Goal: Transaction & Acquisition: Purchase product/service

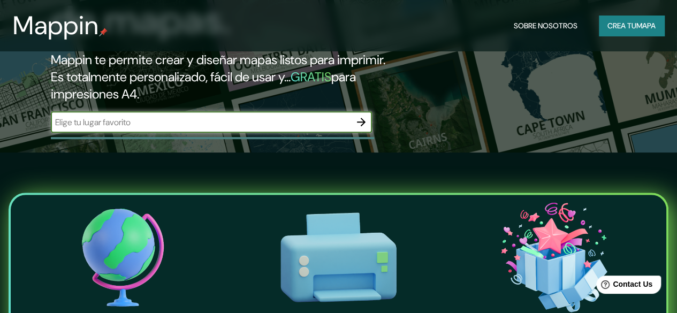
click at [156, 128] on input "text" at bounding box center [201, 122] width 300 height 12
type input "salta"
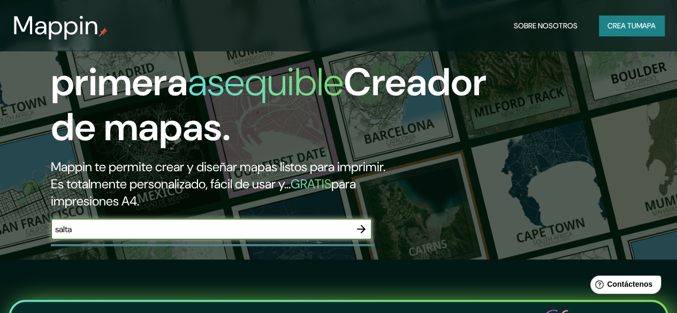
click at [359, 233] on icon "button" at bounding box center [361, 229] width 9 height 9
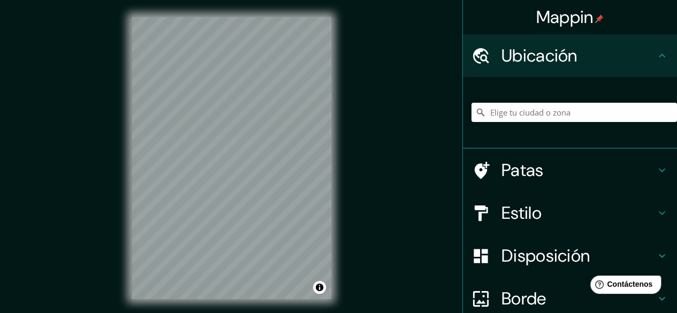
click at [337, 93] on div "© Mapbox © OpenStreetMap Improve this map" at bounding box center [232, 158] width 234 height 316
click at [346, 80] on div "© Mapbox © OpenStreetMap Improve this map" at bounding box center [232, 158] width 234 height 316
click at [506, 112] on input "Elige tu ciudad o zona" at bounding box center [573, 112] width 205 height 19
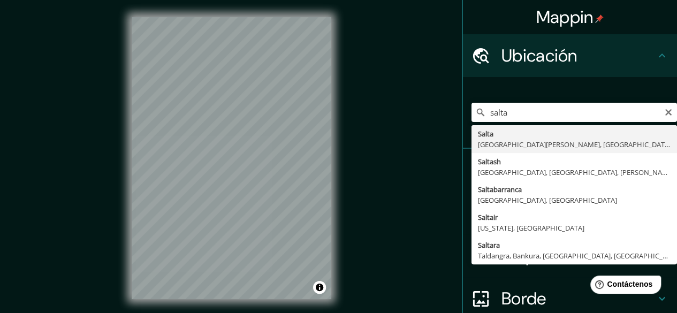
type input "Salta, [GEOGRAPHIC_DATA][PERSON_NAME], [GEOGRAPHIC_DATA]"
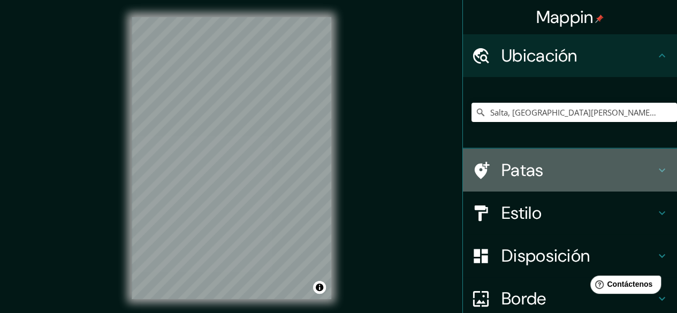
click at [530, 173] on font "Patas" at bounding box center [522, 170] width 42 height 22
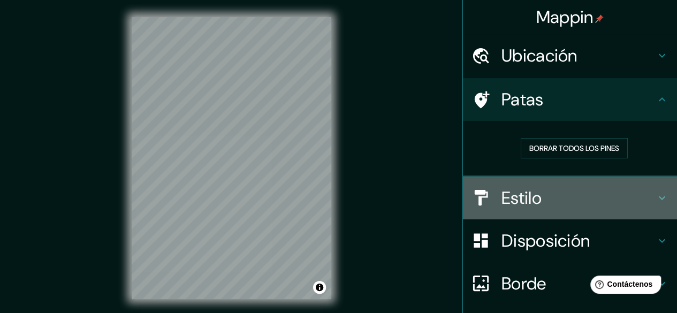
click at [536, 205] on h4 "Estilo" at bounding box center [578, 197] width 154 height 21
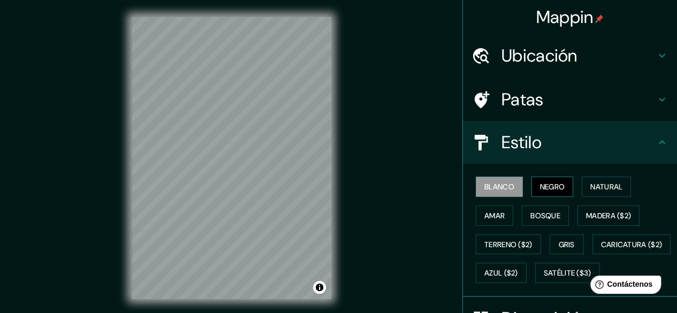
click at [545, 188] on font "Negro" at bounding box center [552, 187] width 25 height 10
click at [600, 188] on font "Natural" at bounding box center [606, 187] width 32 height 10
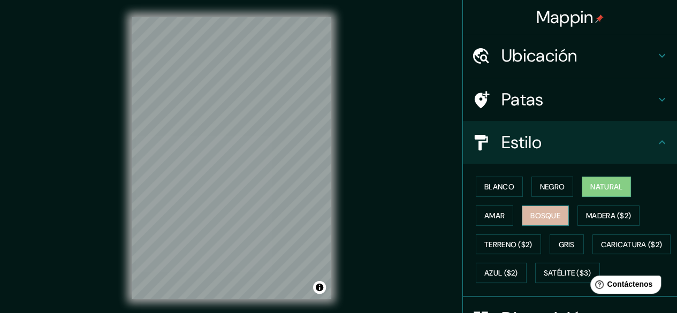
click at [560, 217] on button "Bosque" at bounding box center [545, 215] width 47 height 20
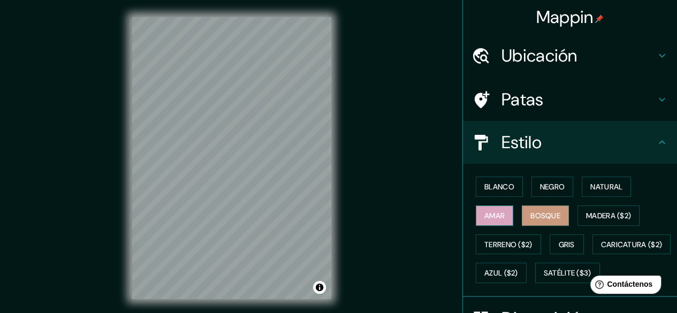
click at [503, 215] on button "Amar" at bounding box center [494, 215] width 37 height 20
click at [532, 216] on font "Bosque" at bounding box center [545, 216] width 30 height 10
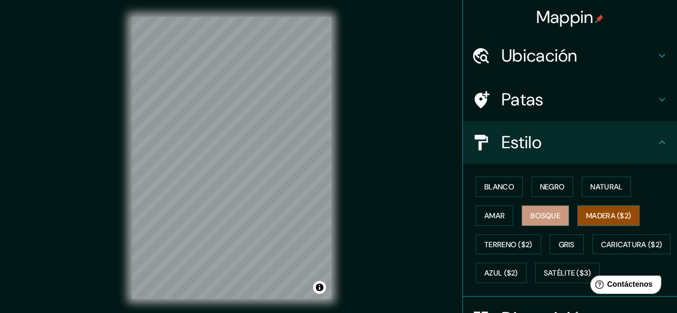
click at [577, 213] on button "Madera ($2)" at bounding box center [608, 215] width 62 height 20
click at [559, 240] on font "Gris" at bounding box center [567, 245] width 16 height 10
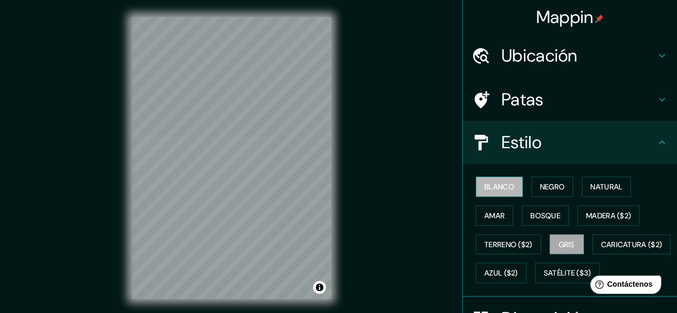
click at [493, 185] on font "Blanco" at bounding box center [499, 187] width 30 height 10
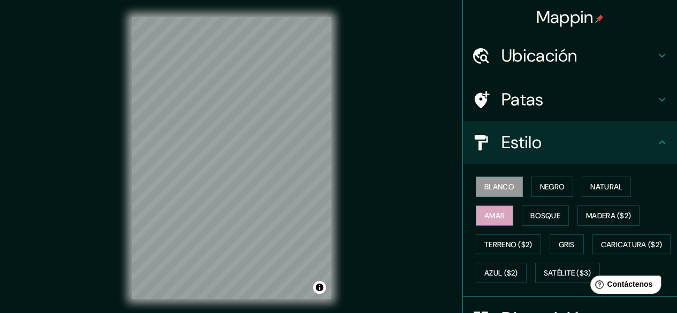
click at [490, 212] on font "Amar" at bounding box center [494, 216] width 20 height 10
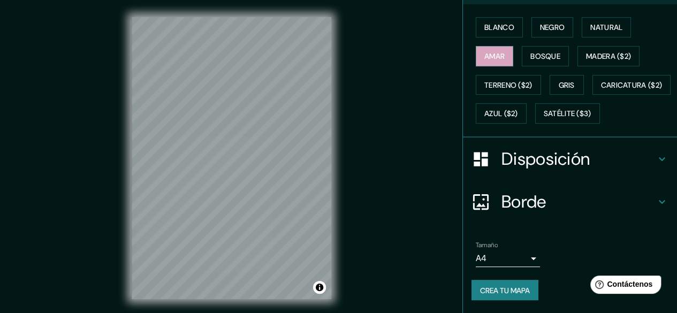
click at [534, 170] on font "Disposición" at bounding box center [545, 159] width 88 height 22
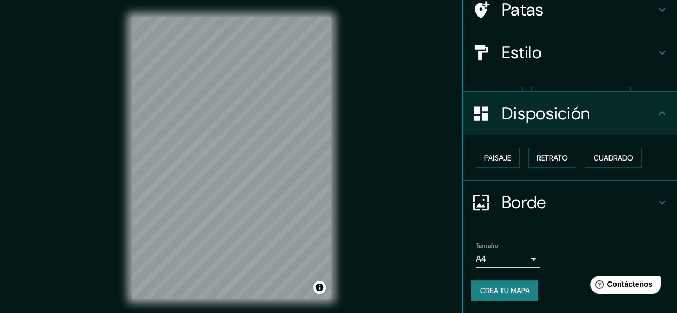
scroll to position [72, 0]
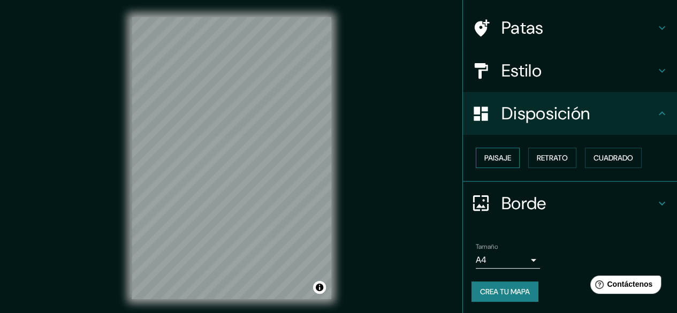
click at [500, 166] on button "Paisaje" at bounding box center [498, 158] width 44 height 20
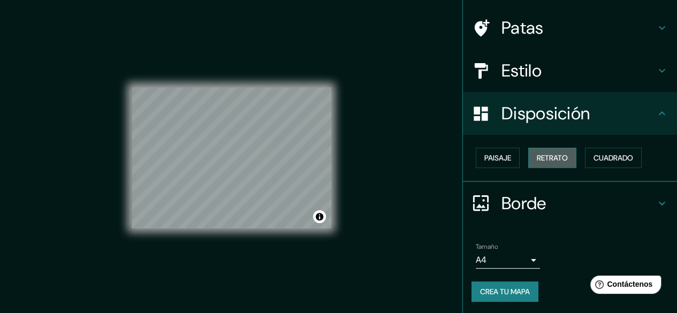
click at [541, 161] on font "Retrato" at bounding box center [552, 158] width 31 height 10
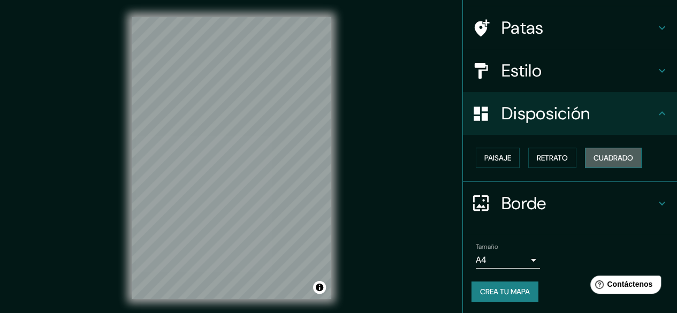
click at [598, 162] on font "Cuadrado" at bounding box center [613, 158] width 40 height 14
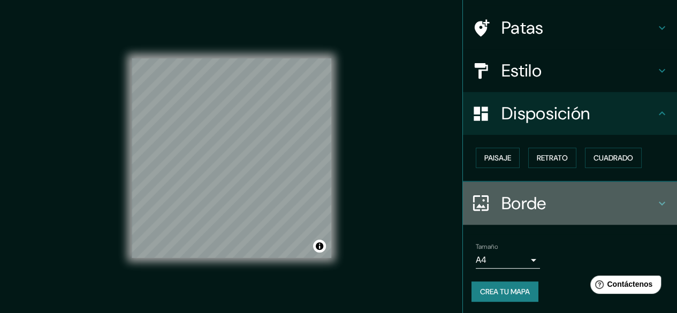
click at [523, 202] on font "Borde" at bounding box center [523, 203] width 45 height 22
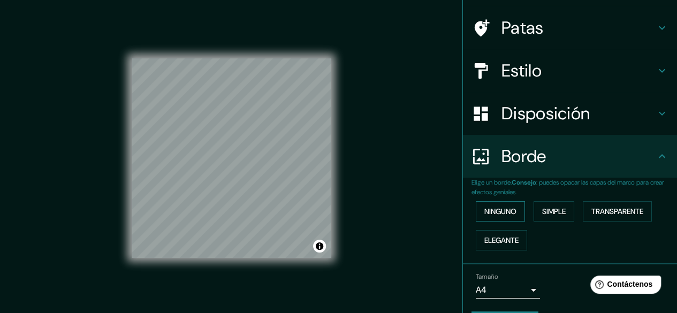
click at [502, 212] on font "Ninguno" at bounding box center [500, 212] width 32 height 10
click at [534, 211] on button "Simple" at bounding box center [554, 211] width 41 height 20
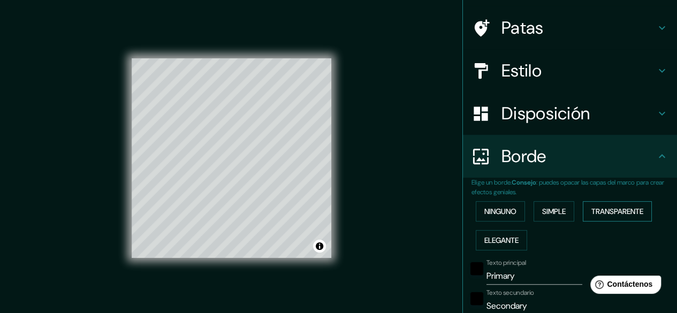
click at [597, 213] on font "Transparente" at bounding box center [617, 212] width 52 height 10
click at [498, 230] on button "Elegante" at bounding box center [501, 240] width 51 height 20
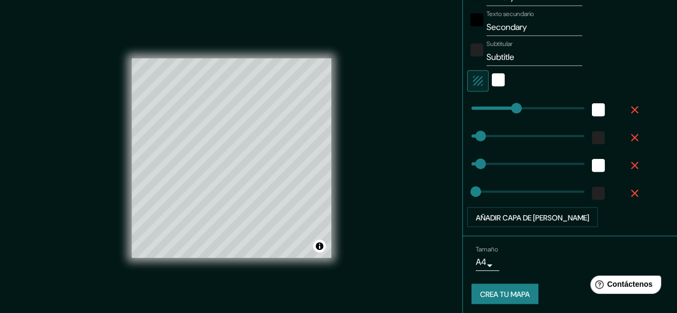
scroll to position [352, 0]
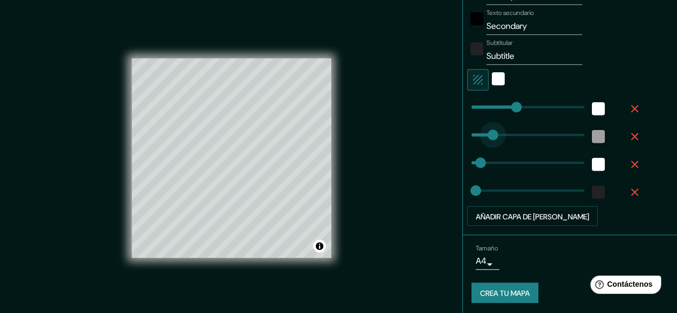
type input "373"
drag, startPoint x: 482, startPoint y: 133, endPoint x: 592, endPoint y: 135, distance: 110.3
type input "149"
type input "30"
type input "15"
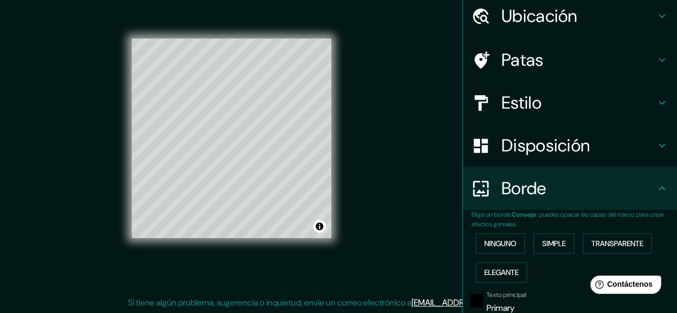
scroll to position [0, 0]
